Goal: Task Accomplishment & Management: Manage account settings

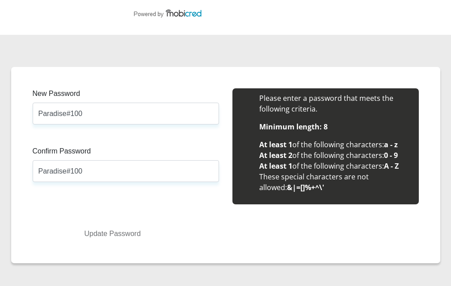
scroll to position [45, 0]
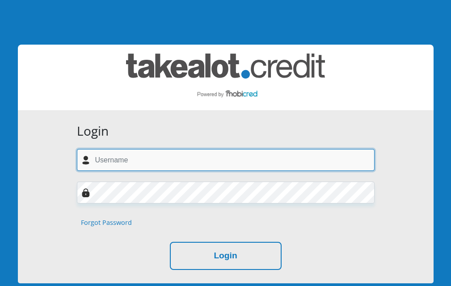
click at [106, 161] on input "text" at bounding box center [226, 160] width 298 height 22
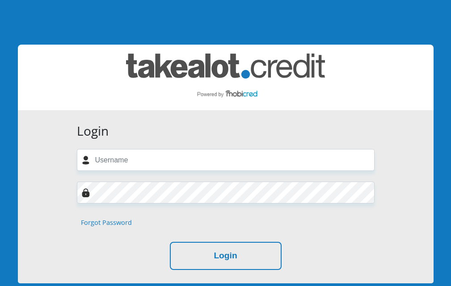
drag, startPoint x: 89, startPoint y: 243, endPoint x: 115, endPoint y: 241, distance: 26.0
click at [89, 243] on div "Login" at bounding box center [226, 256] width 298 height 28
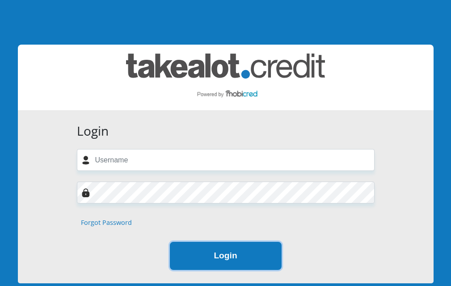
click at [213, 255] on button "Login" at bounding box center [226, 256] width 112 height 28
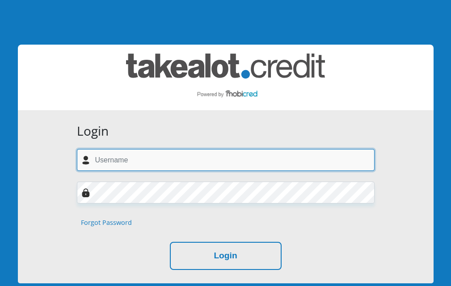
type input "[EMAIL_ADDRESS][DOMAIN_NAME]"
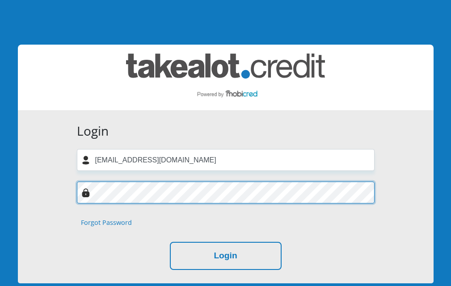
click at [73, 186] on div at bounding box center [225, 193] width 311 height 22
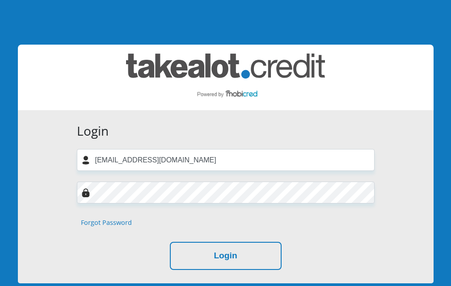
click at [75, 256] on div "Login" at bounding box center [225, 256] width 311 height 28
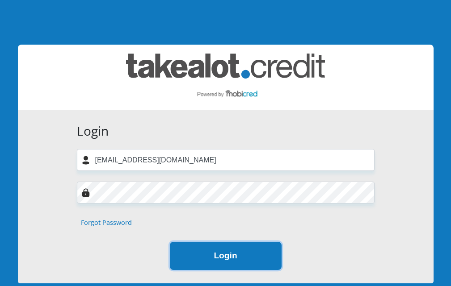
click at [228, 258] on button "Login" at bounding box center [226, 256] width 112 height 28
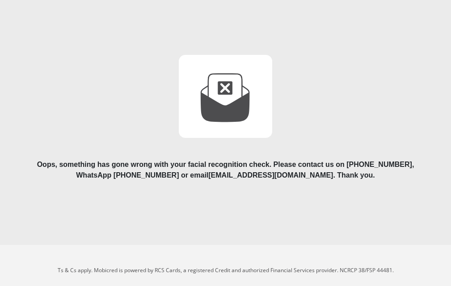
scroll to position [109, 0]
